Goal: Communication & Community: Share content

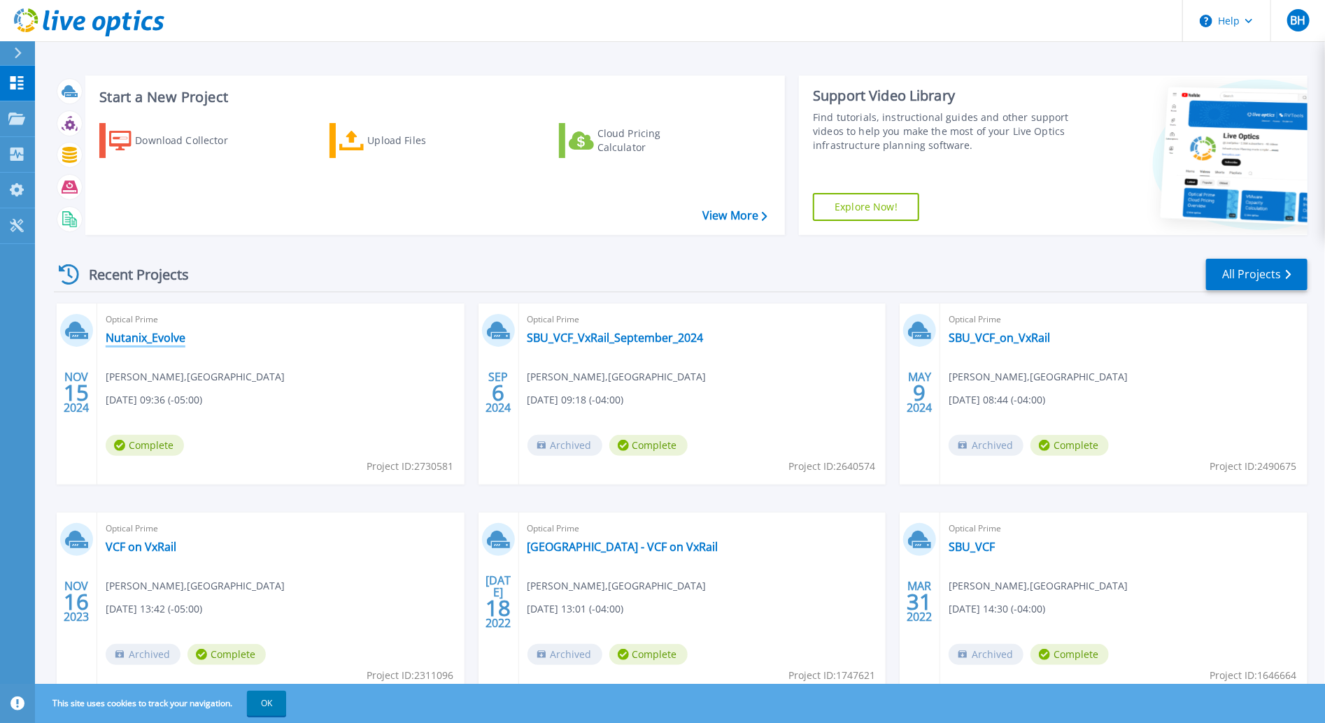
click at [157, 334] on link "Nutanix_Evolve" at bounding box center [146, 338] width 80 height 14
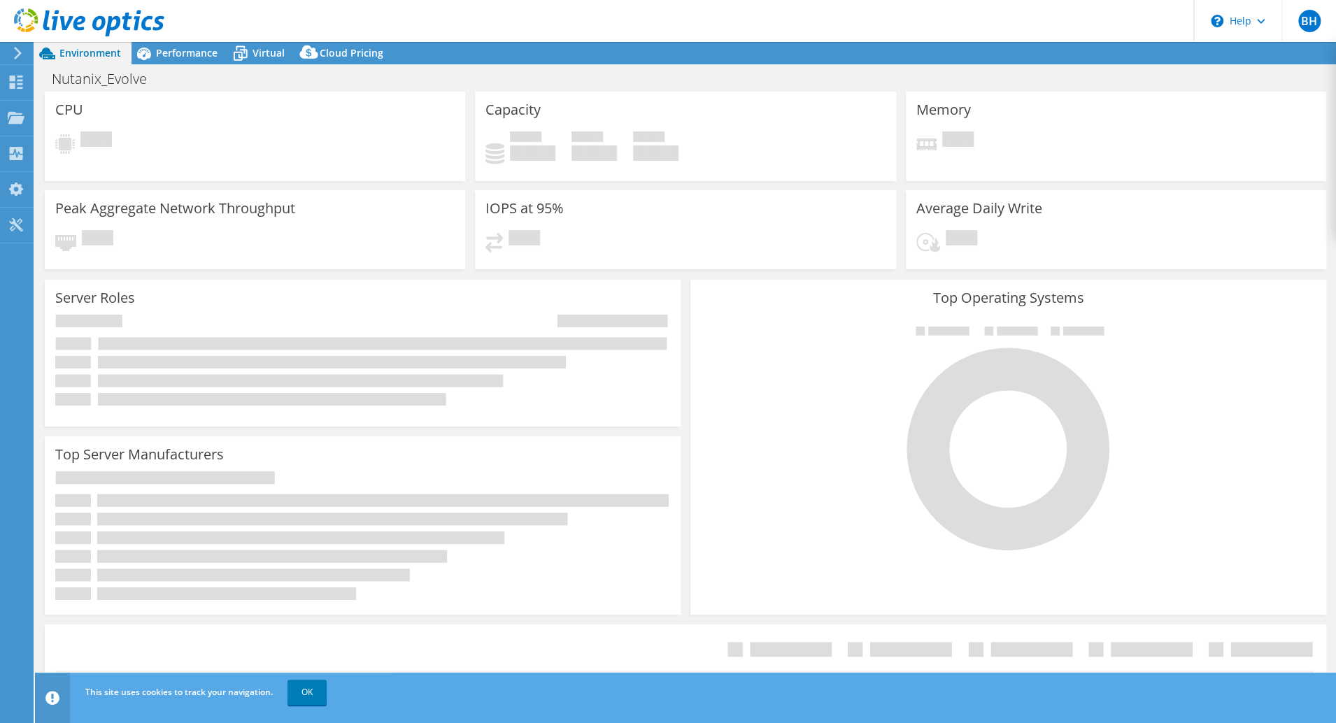
select select "USEast"
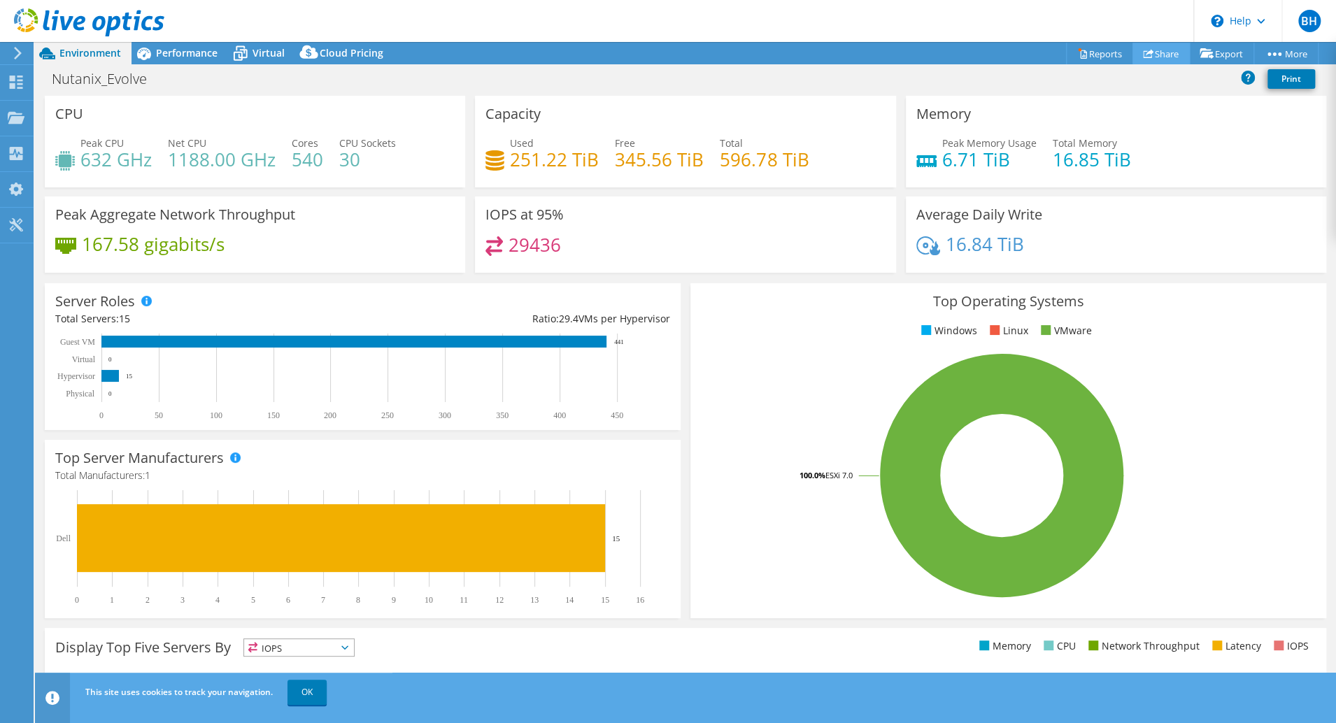
click at [1150, 54] on link "Share" at bounding box center [1161, 54] width 57 height 22
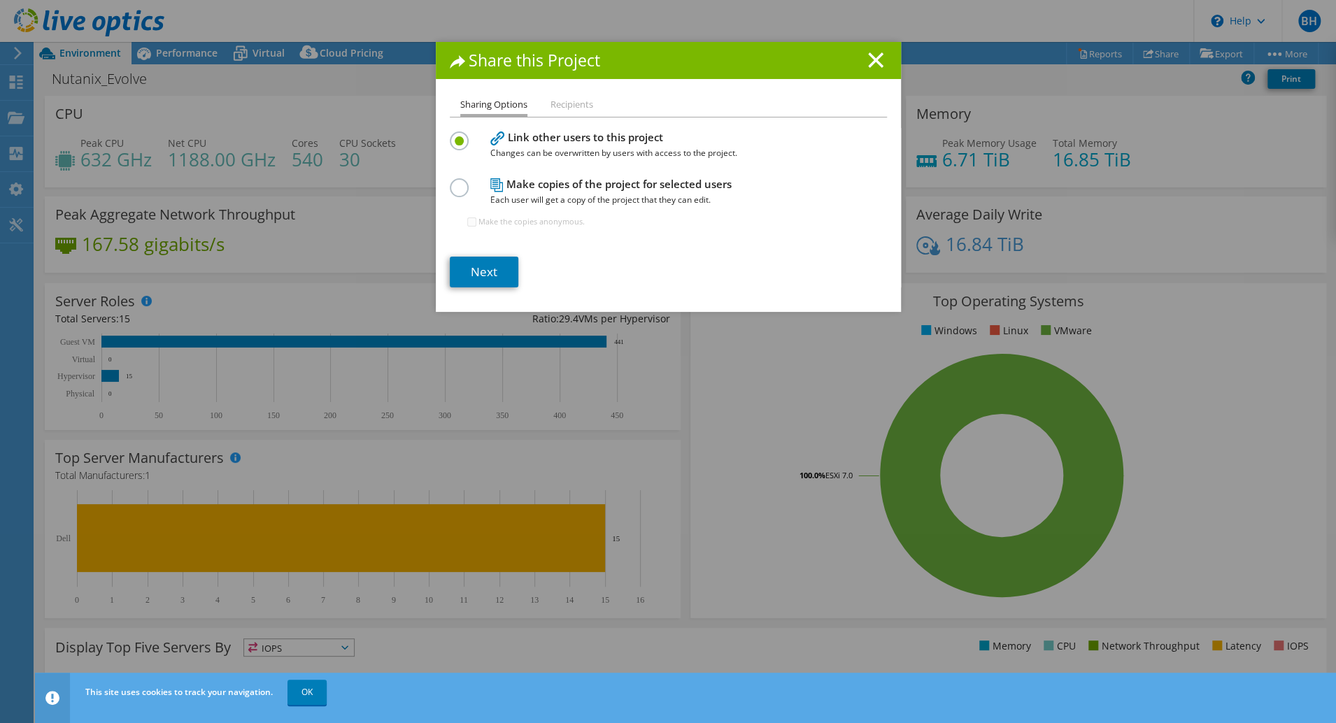
click at [470, 180] on div "Make copies of the project for selected users Each user will get a copy of the …" at bounding box center [668, 209] width 437 height 68
click at [457, 182] on label at bounding box center [462, 179] width 24 height 3
click at [0, 0] on input "radio" at bounding box center [0, 0] width 0 height 0
click at [479, 272] on link "Next" at bounding box center [484, 272] width 69 height 31
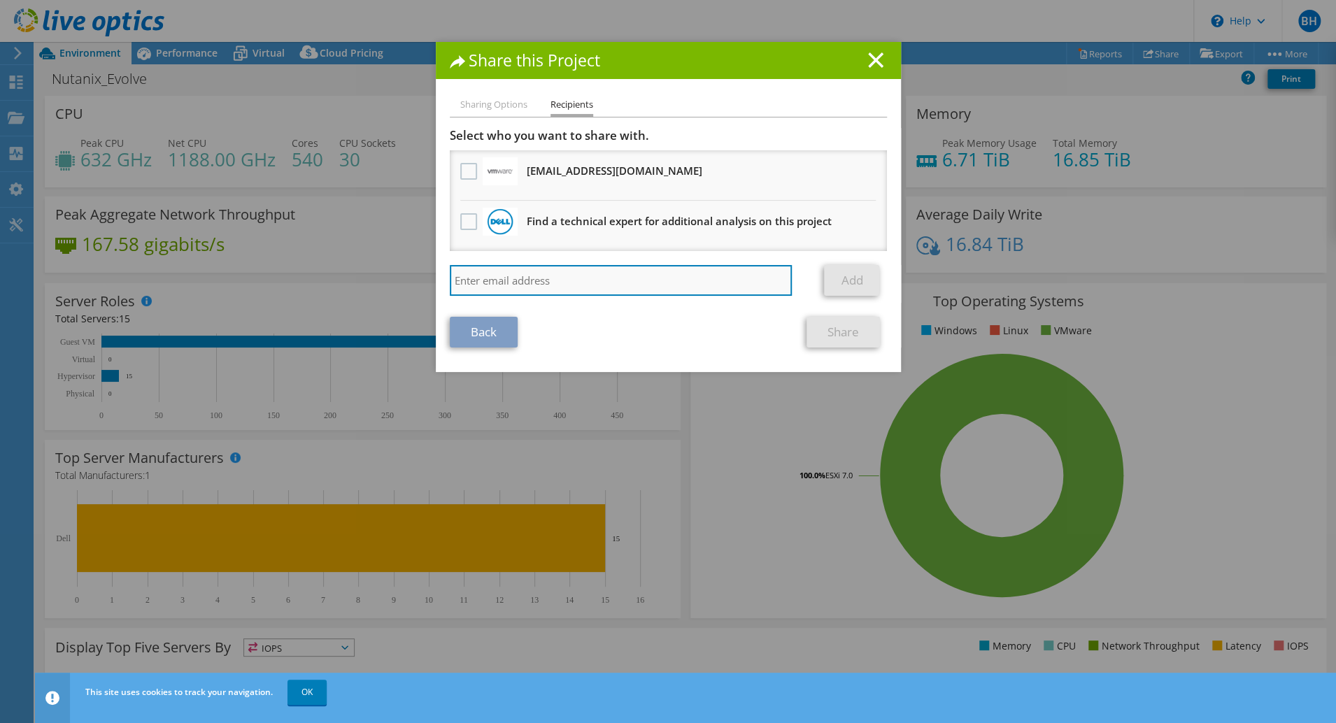
click at [529, 281] on input "search" at bounding box center [621, 280] width 343 height 31
paste input "Greg.ring@dell.com"
type input "Greg.ring@dell.com"
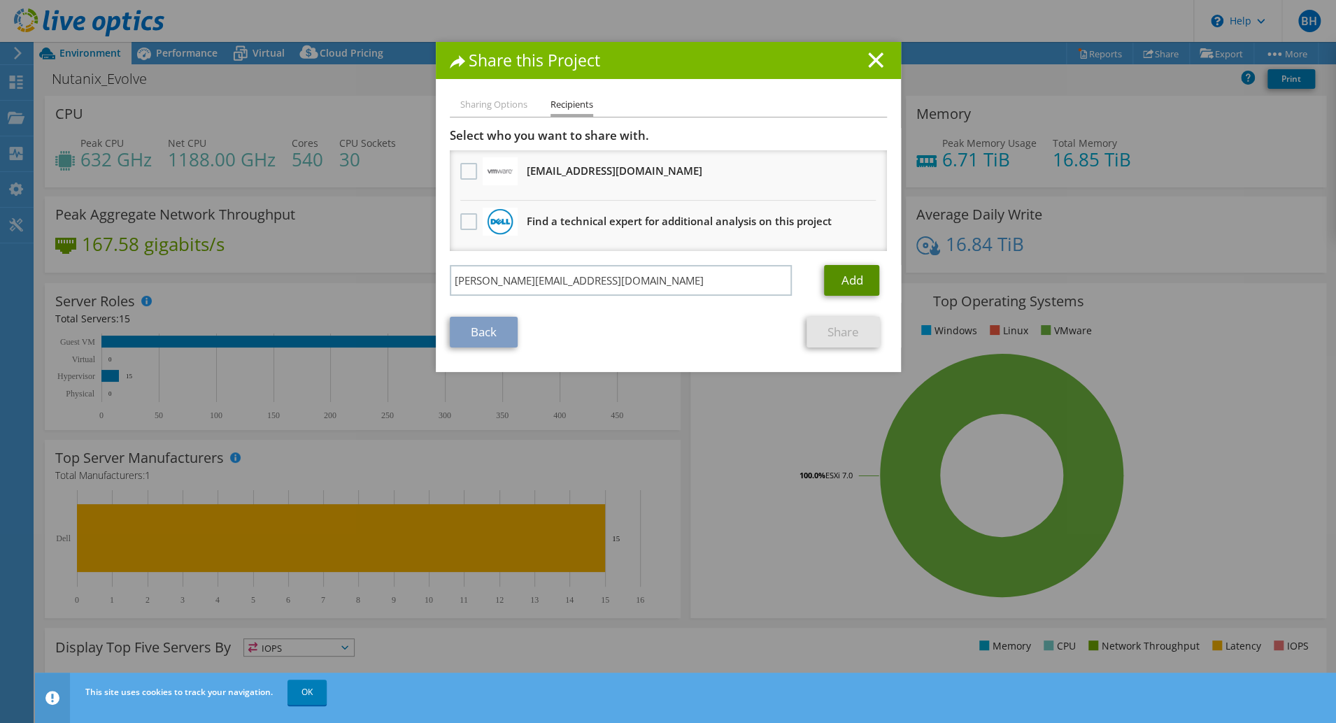
click at [848, 283] on link "Add" at bounding box center [851, 280] width 55 height 31
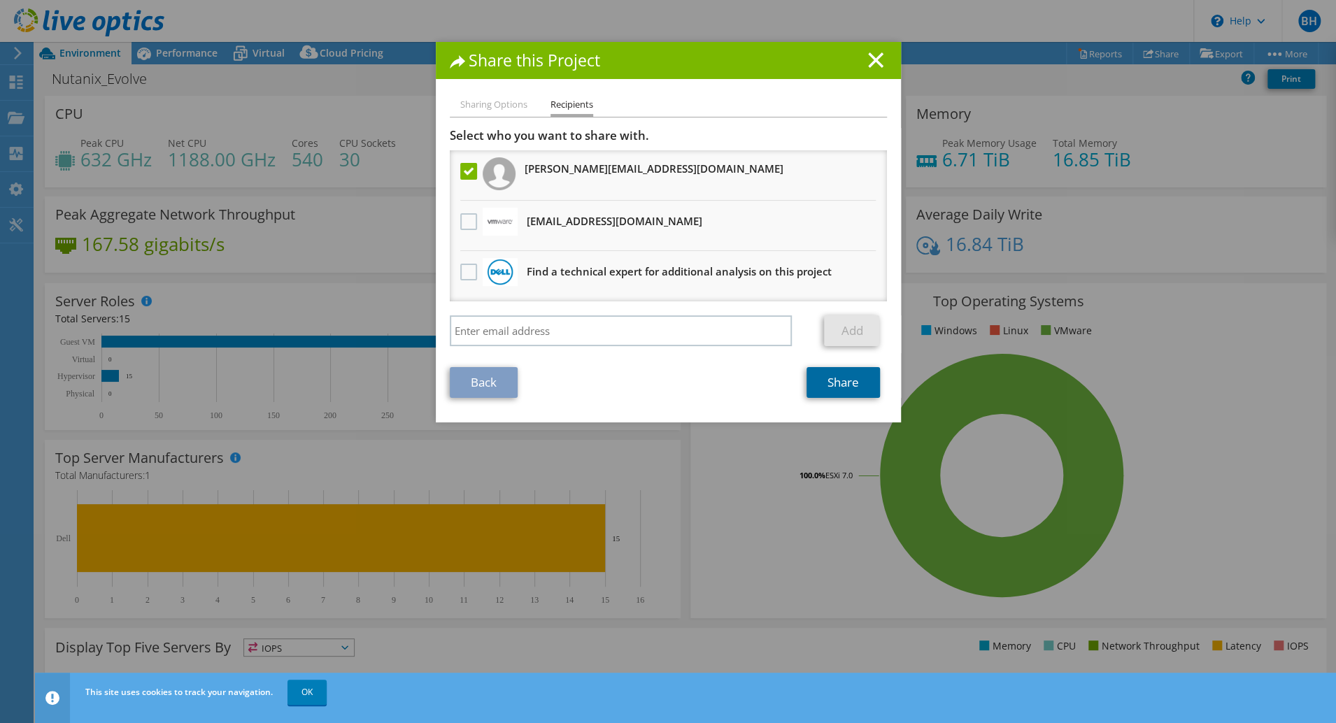
click at [833, 384] on link "Share" at bounding box center [843, 382] width 73 height 31
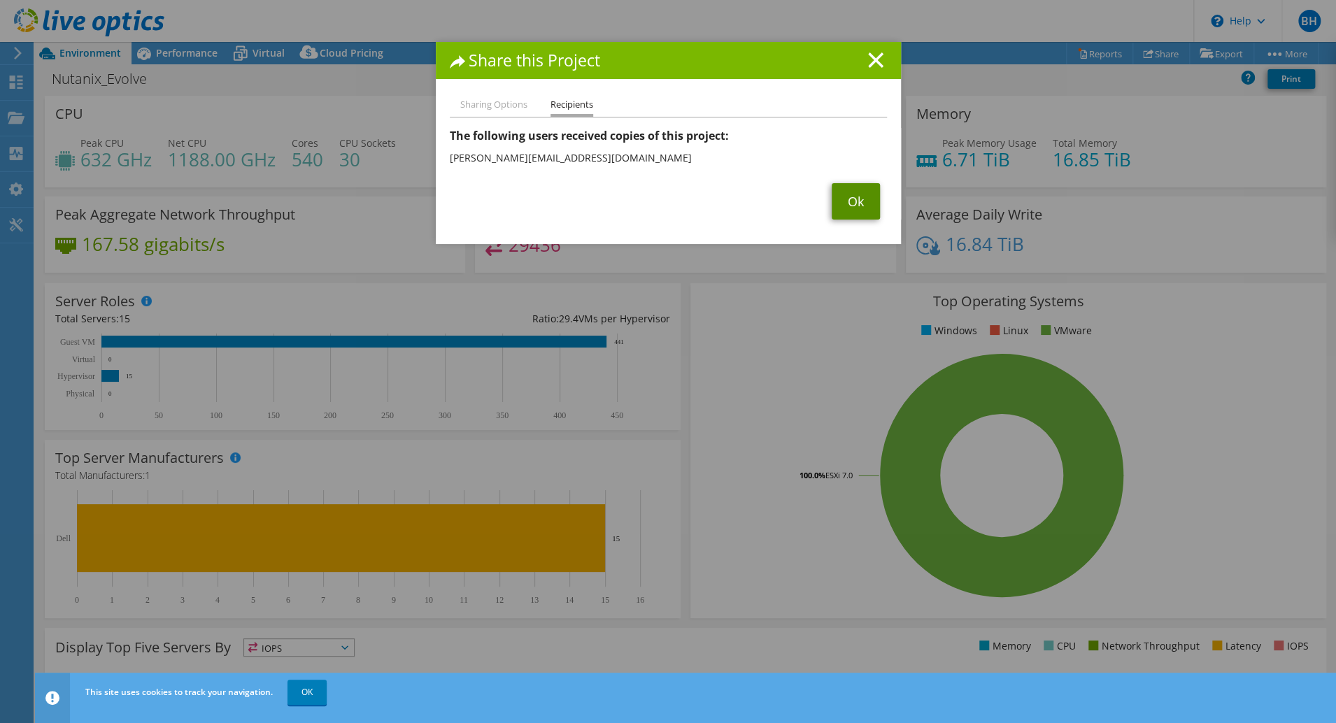
click at [859, 194] on link "Ok" at bounding box center [856, 201] width 48 height 36
